Goal: Register for event/course

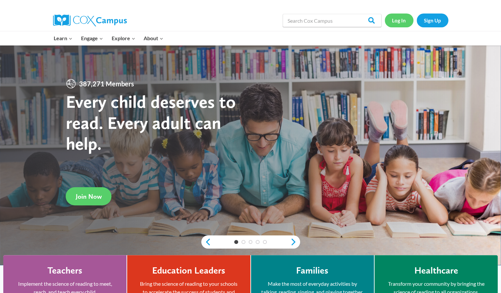
click at [399, 20] on link "Log In" at bounding box center [398, 19] width 29 height 13
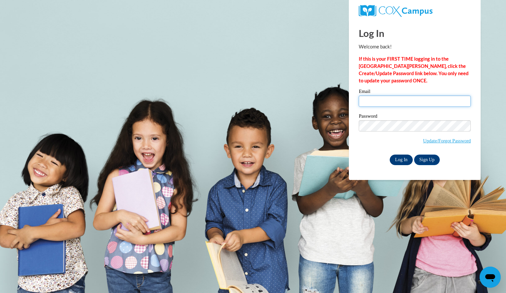
type input "ladeemily@aasd.k12.wi.us"
click at [400, 157] on input "Log In" at bounding box center [400, 159] width 23 height 11
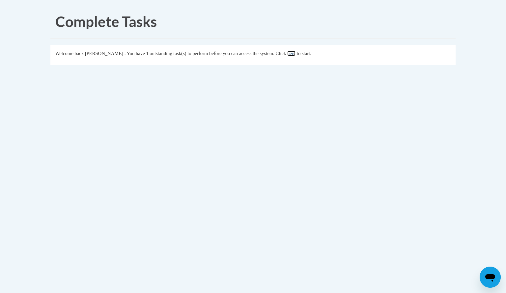
click at [295, 53] on link "here" at bounding box center [291, 53] width 8 height 5
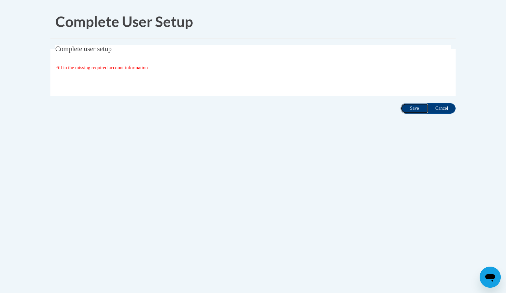
click at [408, 107] on input "Save" at bounding box center [414, 108] width 28 height 11
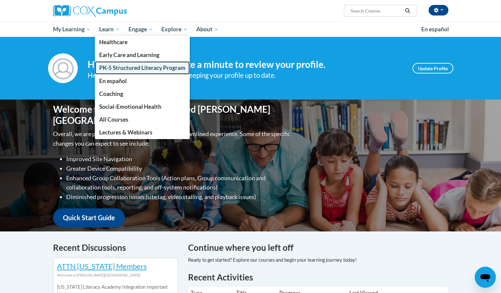
click at [117, 68] on span "PK-5 Structured Literacy Program" at bounding box center [142, 67] width 86 height 7
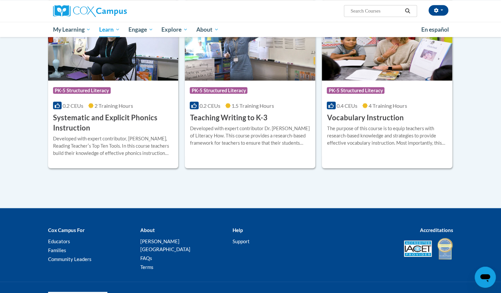
scroll to position [735, 0]
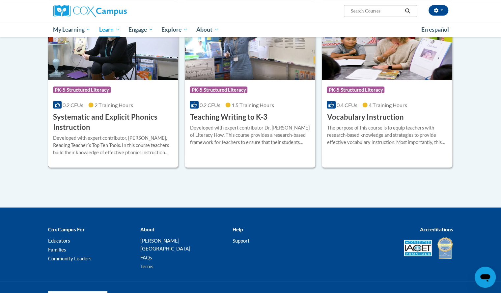
click at [129, 64] on img at bounding box center [113, 46] width 130 height 67
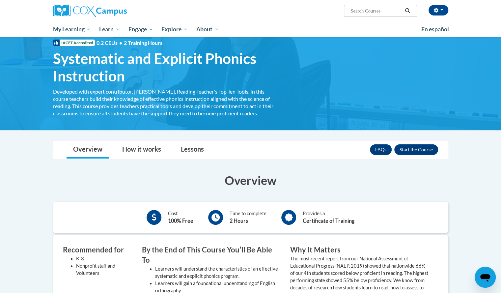
scroll to position [19, 0]
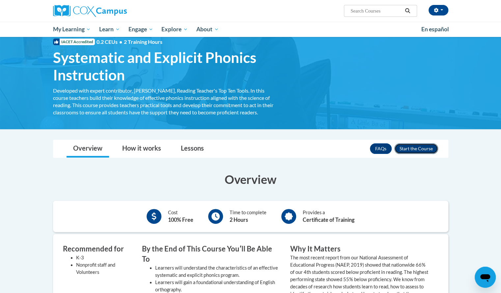
click at [424, 147] on button "Enroll" at bounding box center [416, 148] width 44 height 11
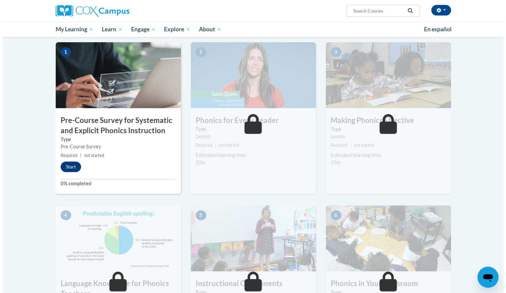
scroll to position [131, 0]
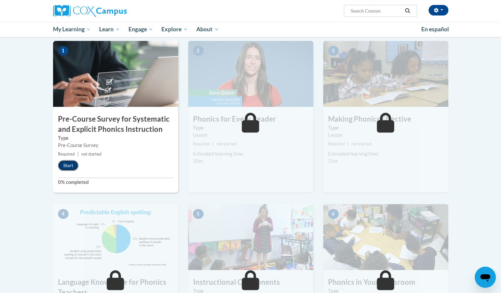
click at [66, 162] on button "Start" at bounding box center [68, 165] width 20 height 11
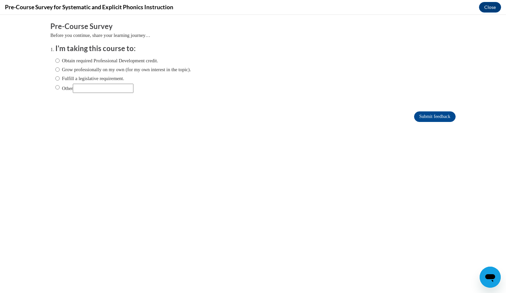
scroll to position [0, 0]
click at [55, 58] on input "Obtain required Professional Development credit." at bounding box center [57, 60] width 4 height 7
radio input "true"
click at [423, 112] on input "Submit feedback" at bounding box center [434, 116] width 41 height 11
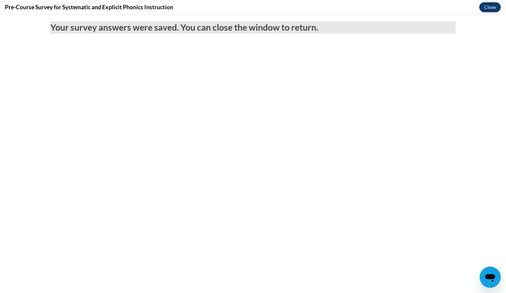
click at [486, 10] on button "Close" at bounding box center [490, 7] width 22 height 11
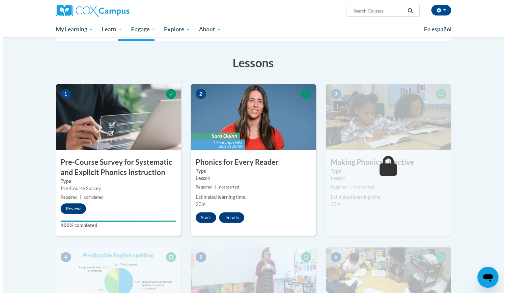
scroll to position [88, 0]
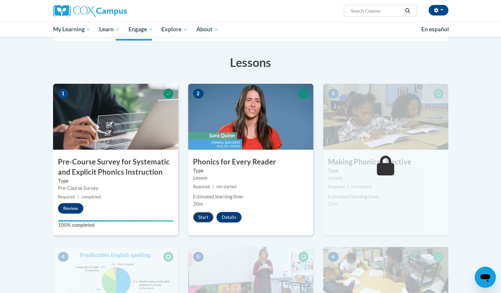
click at [203, 213] on button "Start" at bounding box center [203, 217] width 20 height 11
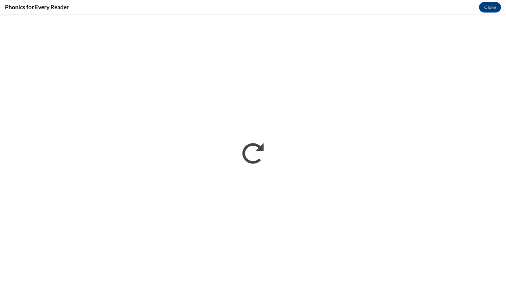
scroll to position [0, 0]
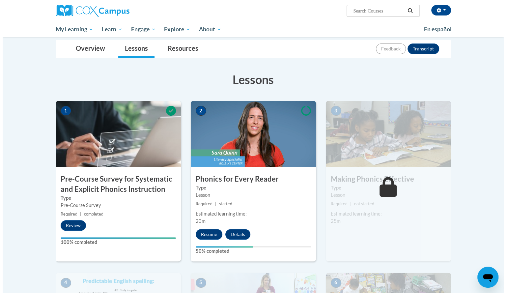
scroll to position [71, 0]
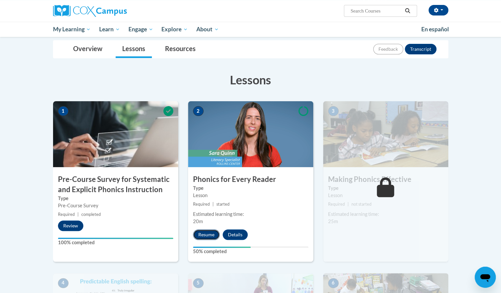
click at [209, 234] on button "Resume" at bounding box center [206, 234] width 27 height 11
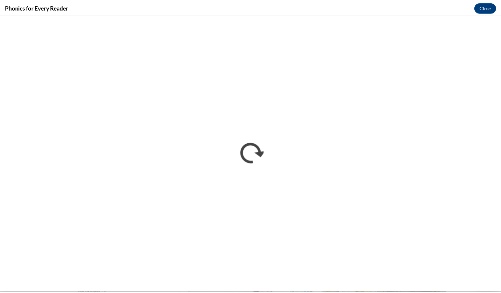
scroll to position [0, 0]
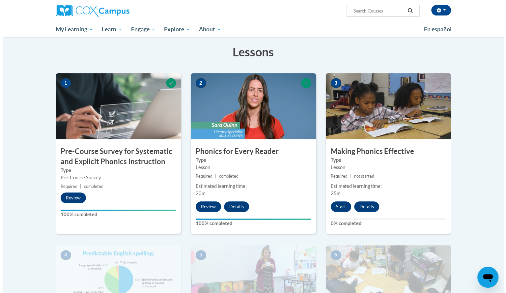
scroll to position [97, 0]
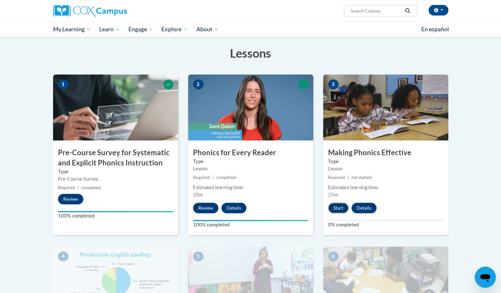
click at [337, 207] on button "Start" at bounding box center [338, 207] width 20 height 11
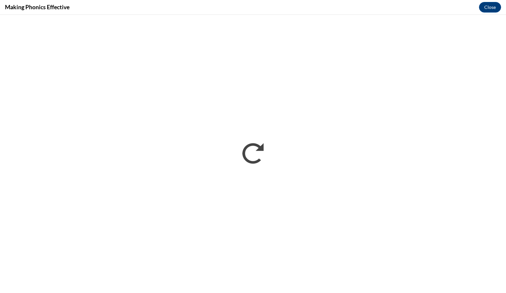
scroll to position [0, 0]
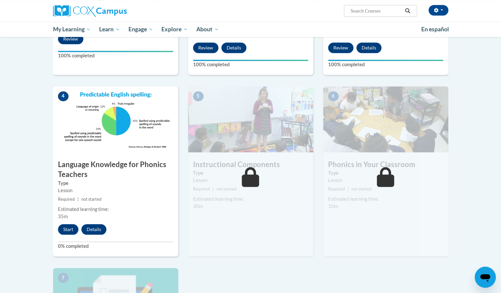
scroll to position [246, 0]
